Goal: Task Accomplishment & Management: Complete application form

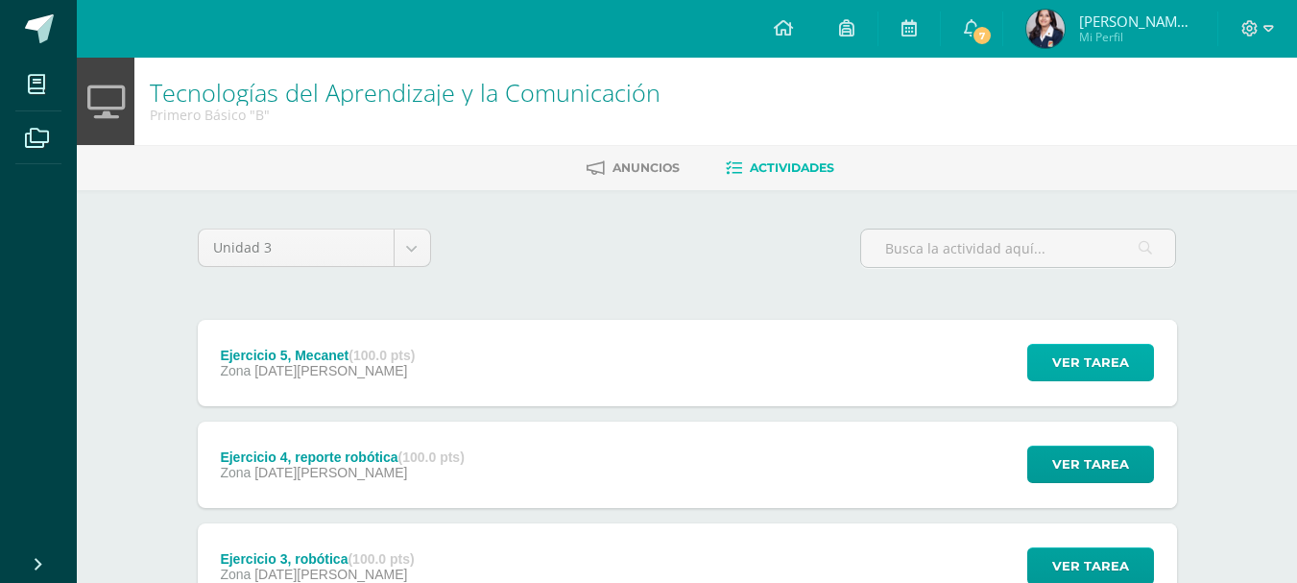
click at [1092, 345] on span "Ver tarea" at bounding box center [1090, 363] width 77 height 36
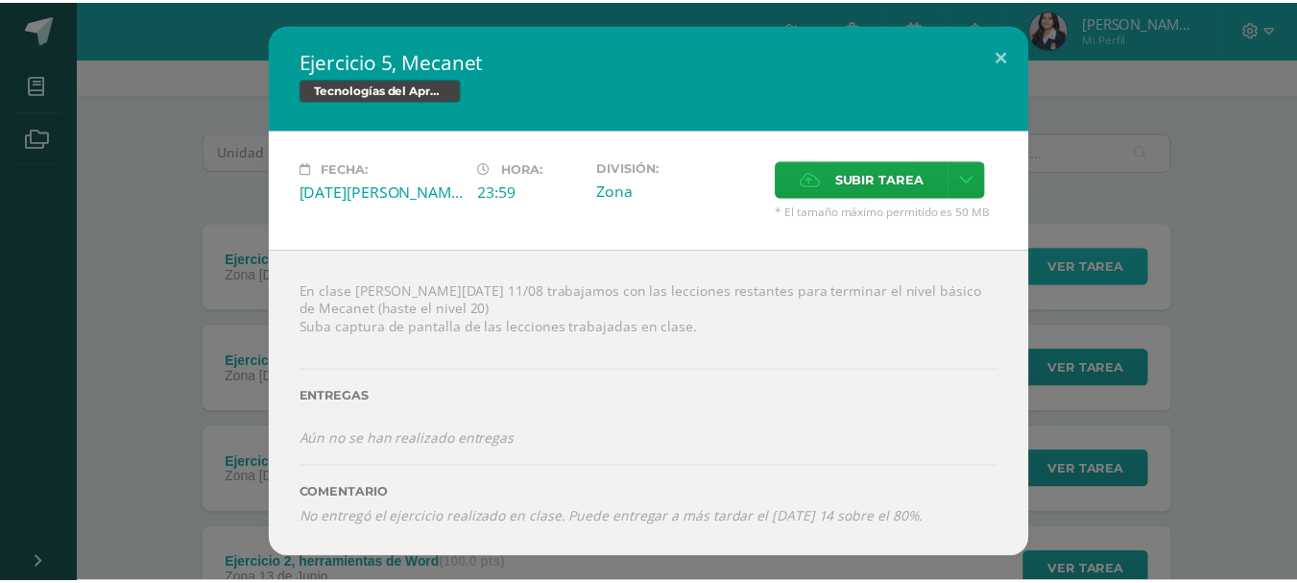
scroll to position [96, 0]
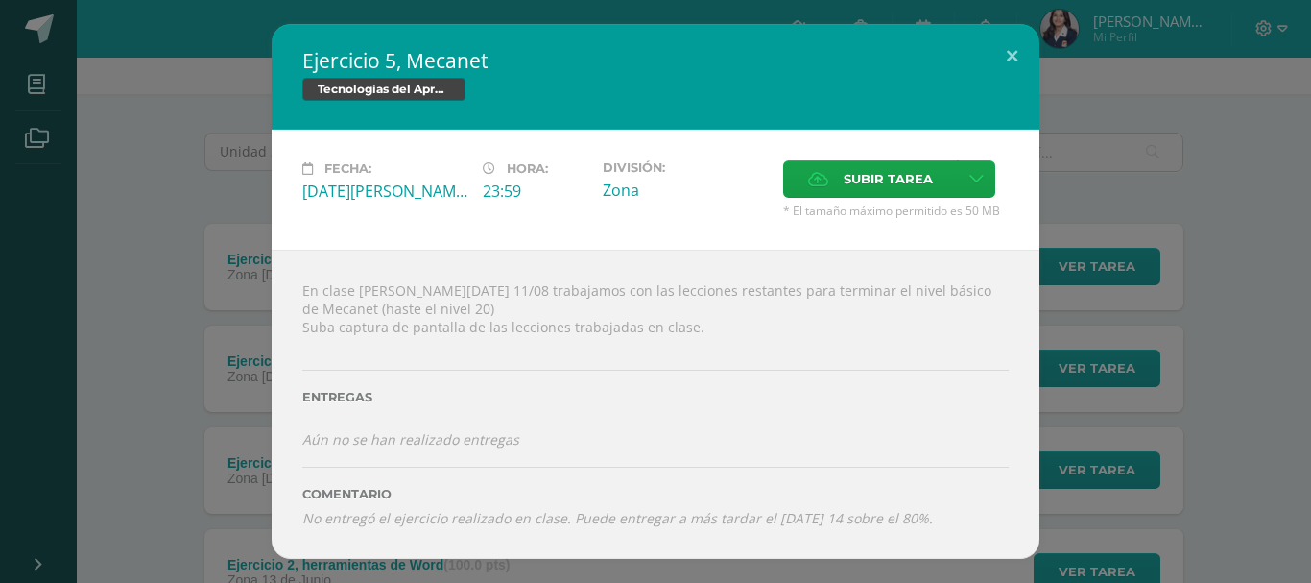
click at [853, 206] on span "* El tamaño máximo permitido es 50 MB" at bounding box center [896, 211] width 226 height 16
click at [865, 188] on span "Subir tarea" at bounding box center [888, 179] width 89 height 36
click at [0, 0] on input "Subir tarea" at bounding box center [0, 0] width 0 height 0
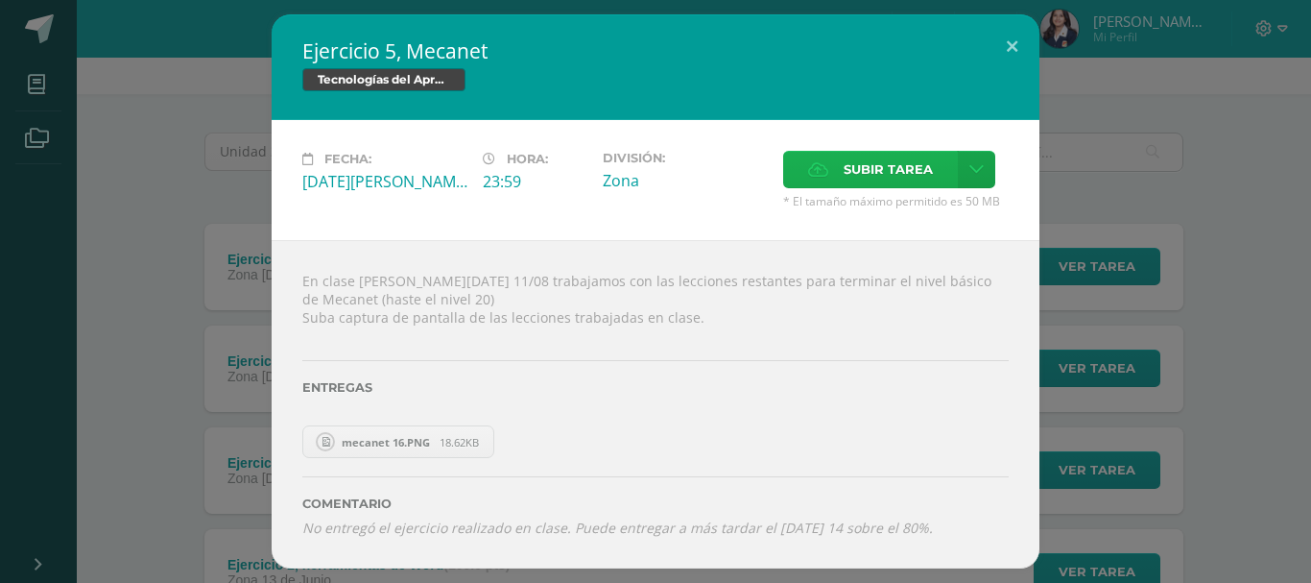
click at [914, 174] on span "Subir tarea" at bounding box center [888, 170] width 89 height 36
click at [0, 0] on input "Subir tarea" at bounding box center [0, 0] width 0 height 0
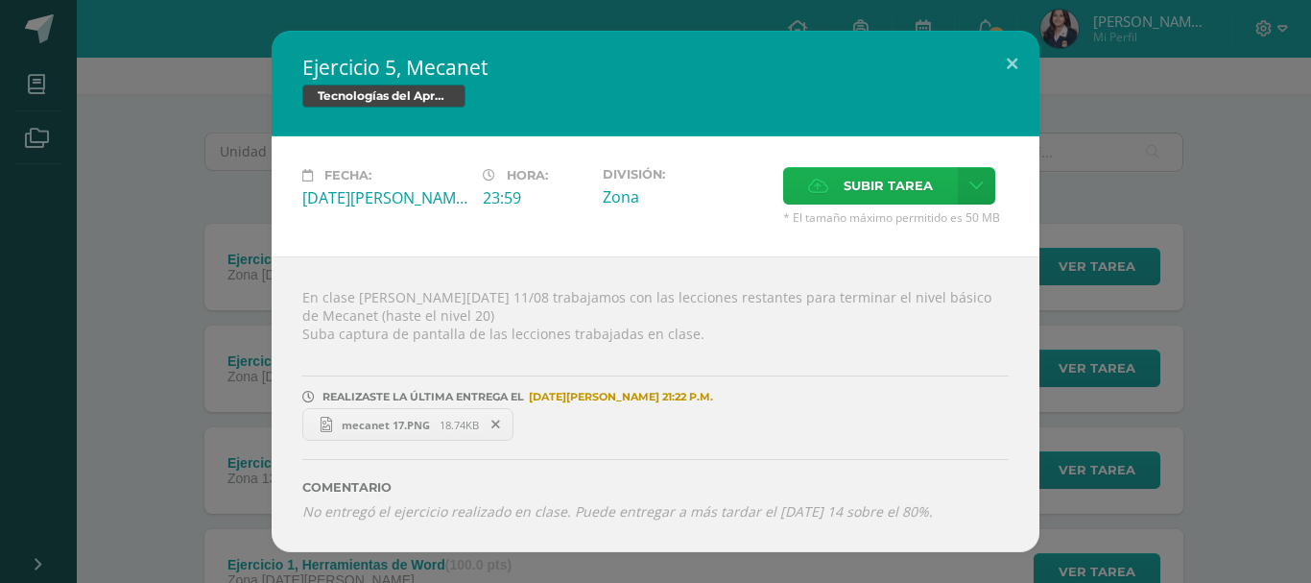
click at [902, 189] on span "Subir tarea" at bounding box center [888, 186] width 89 height 36
click at [0, 0] on input "Subir tarea" at bounding box center [0, 0] width 0 height 0
click at [930, 177] on span "Subir tarea" at bounding box center [888, 186] width 89 height 36
click at [0, 0] on input "Subir tarea" at bounding box center [0, 0] width 0 height 0
click at [898, 182] on span "Subir tarea" at bounding box center [888, 186] width 89 height 36
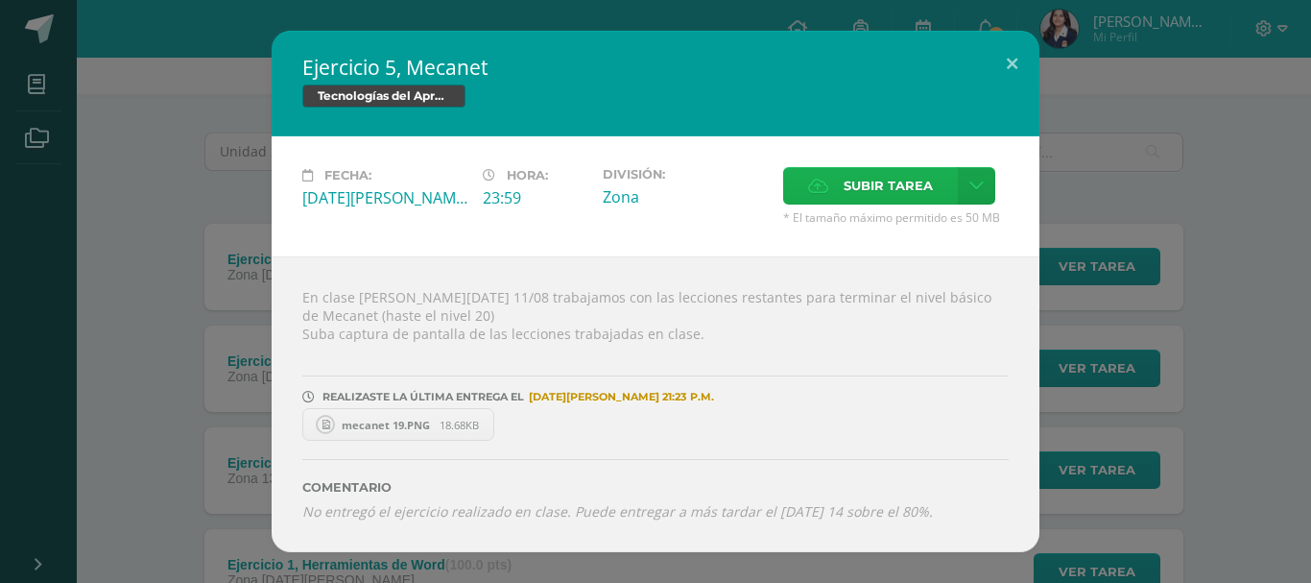
click at [0, 0] on input "Subir tarea" at bounding box center [0, 0] width 0 height 0
click at [1005, 60] on button at bounding box center [1012, 63] width 55 height 65
